Goal: Find specific page/section: Find specific page/section

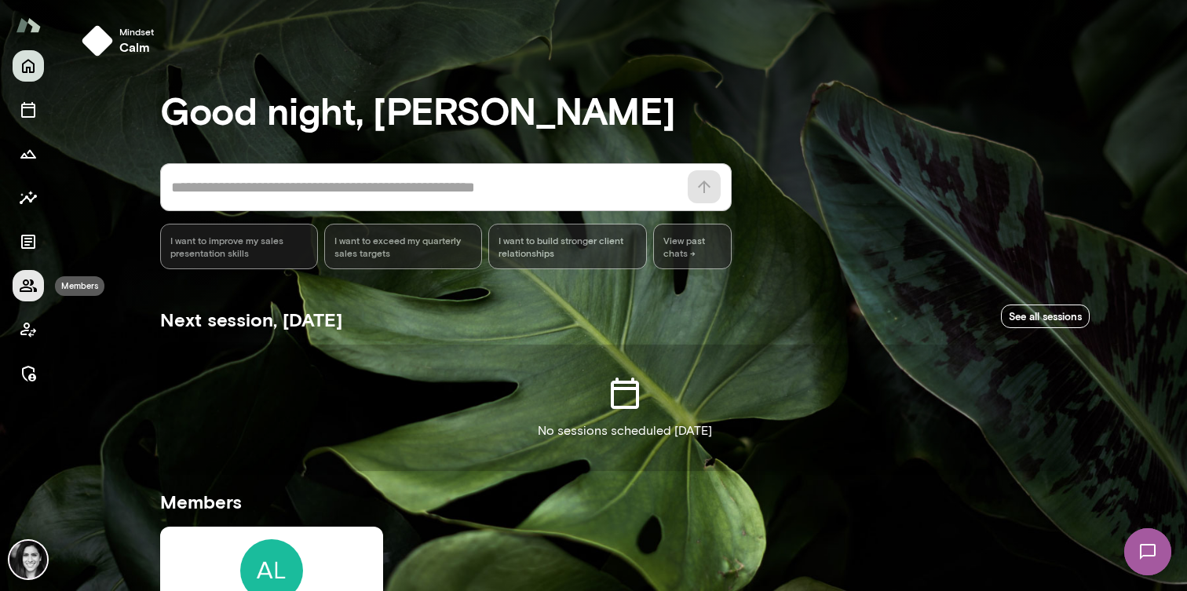
click at [22, 279] on icon "Members" at bounding box center [28, 285] width 19 height 19
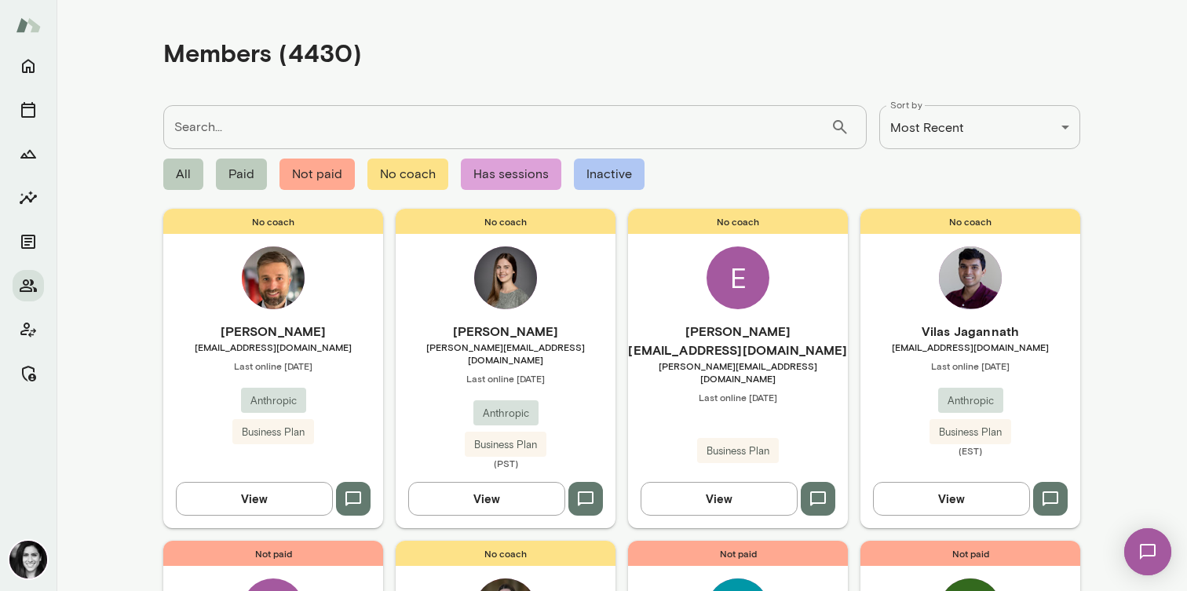
scroll to position [1244, 0]
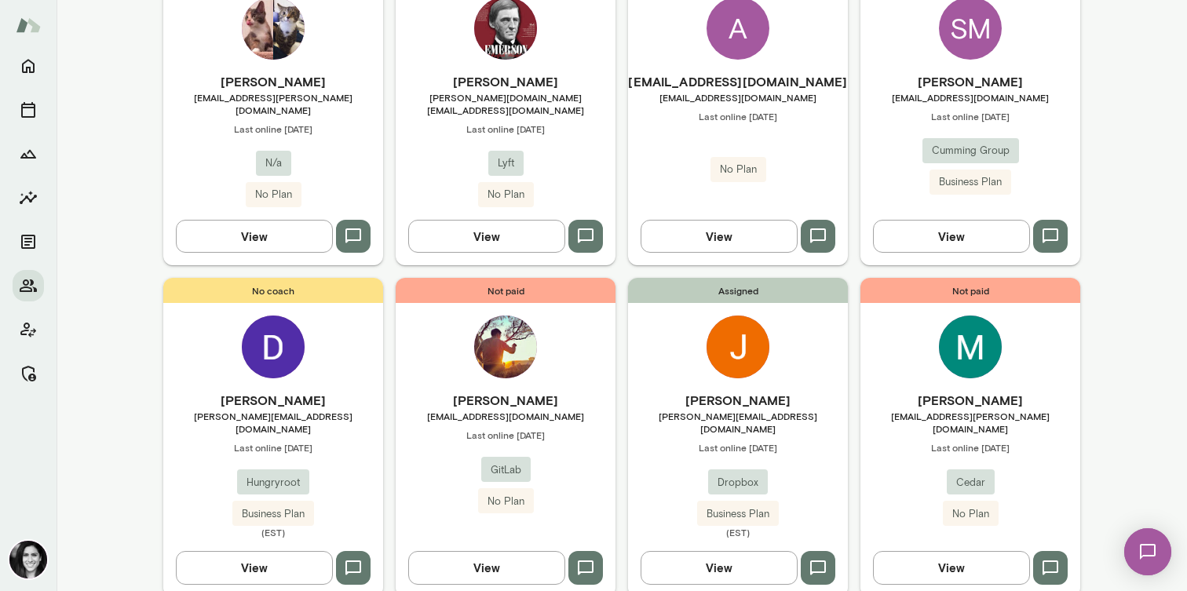
click at [1024, 319] on div "Not paid [PERSON_NAME] [EMAIL_ADDRESS][PERSON_NAME][DOMAIN_NAME] Last online [D…" at bounding box center [970, 437] width 220 height 319
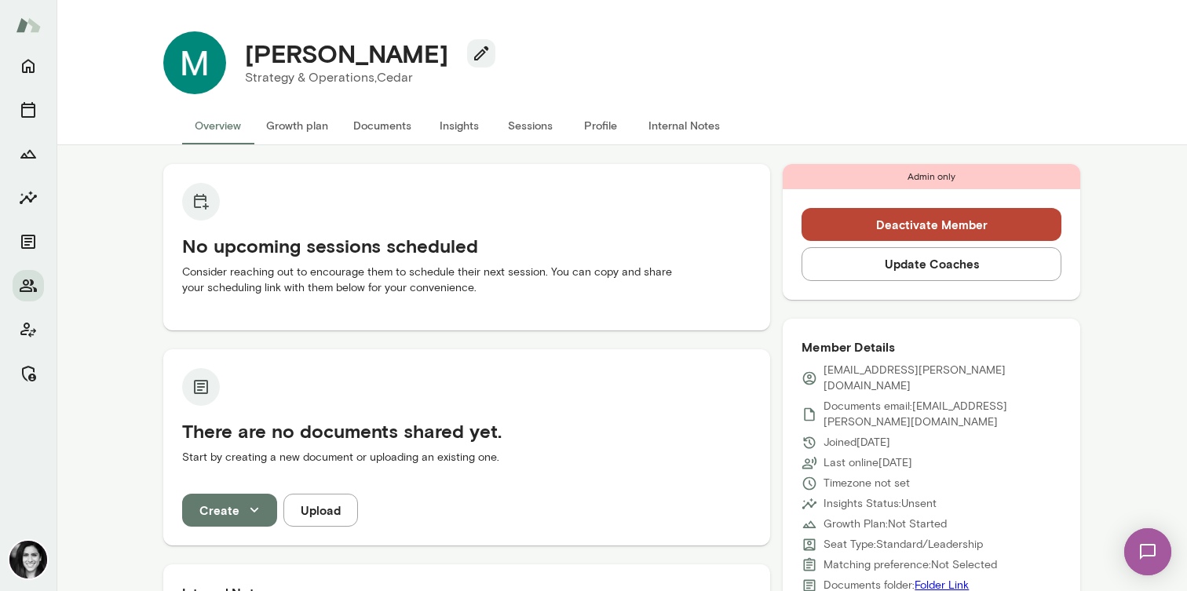
drag, startPoint x: 247, startPoint y: 43, endPoint x: 464, endPoint y: 60, distance: 217.3
click at [465, 60] on div "[PERSON_NAME]" at bounding box center [363, 53] width 263 height 30
copy h4 "[PERSON_NAME]"
